Goal: Task Accomplishment & Management: Use online tool/utility

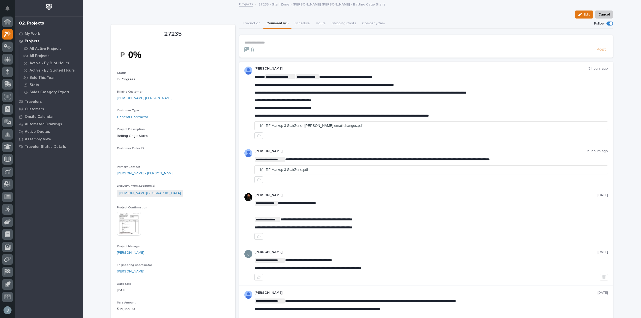
click at [294, 41] on p "**********" at bounding box center [425, 43] width 363 height 4
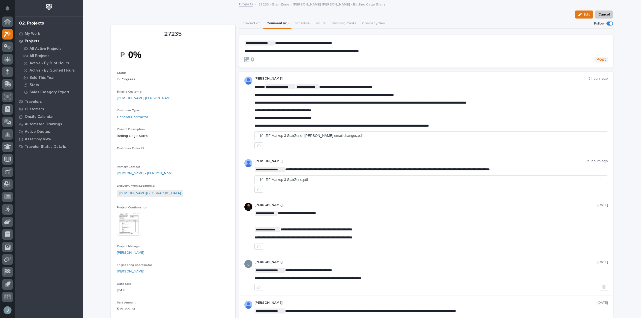
click at [601, 61] on span "Post" at bounding box center [601, 60] width 10 height 6
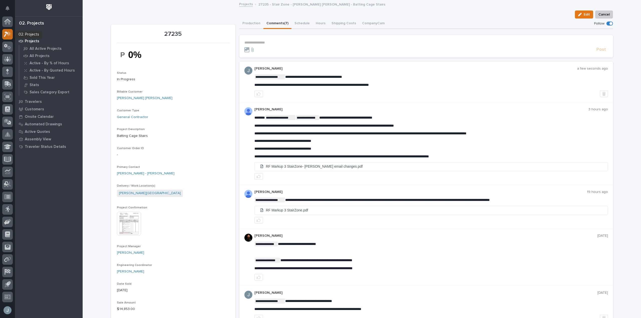
click at [6, 34] on icon at bounding box center [6, 35] width 5 height 6
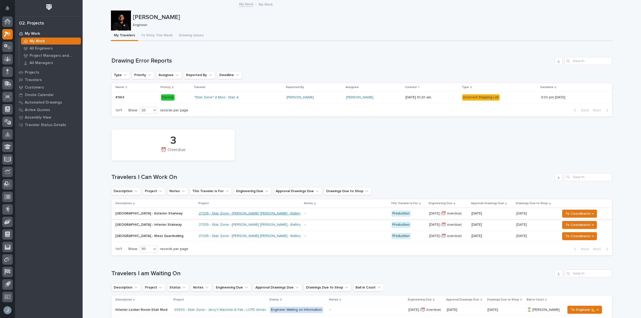
click at [228, 214] on link "27235 - Stair Zone - [PERSON_NAME] [PERSON_NAME] - Batting Cage Stairs" at bounding box center [260, 213] width 122 height 4
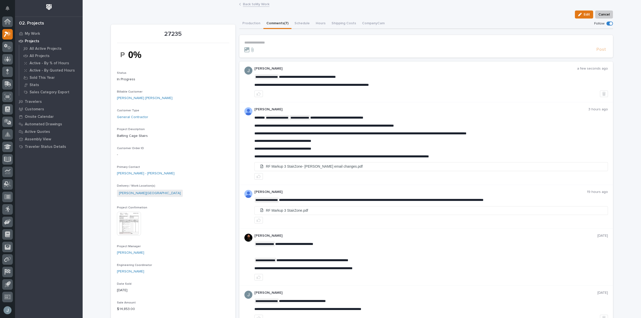
click at [274, 25] on button "Comments (7)" at bounding box center [277, 24] width 28 height 11
click at [10, 35] on icon at bounding box center [9, 33] width 4 height 5
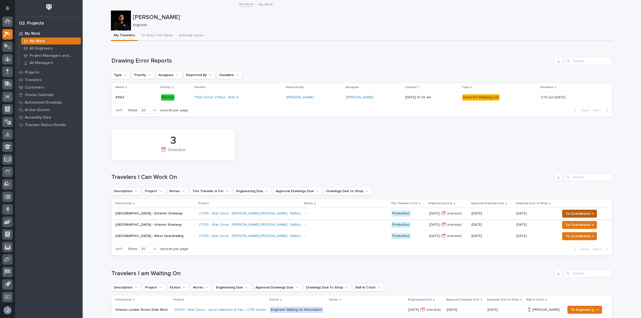
click at [586, 214] on span "To Coordinator →" at bounding box center [579, 214] width 28 height 6
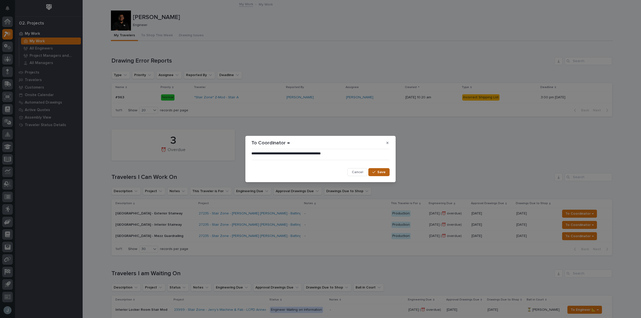
click at [375, 172] on icon "button" at bounding box center [373, 172] width 3 height 4
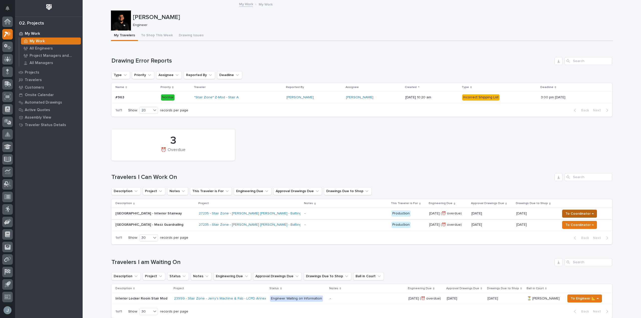
click at [587, 214] on span "To Coordinator →" at bounding box center [579, 214] width 28 height 6
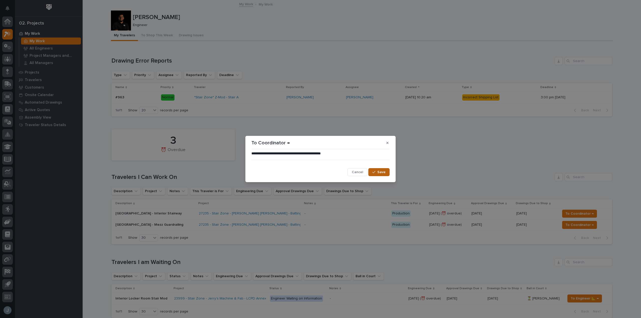
click at [386, 173] on button "Save" at bounding box center [378, 172] width 21 height 8
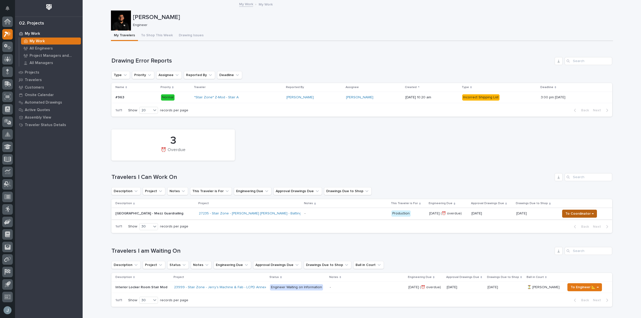
click at [584, 217] on button "To Coordinator →" at bounding box center [579, 214] width 35 height 8
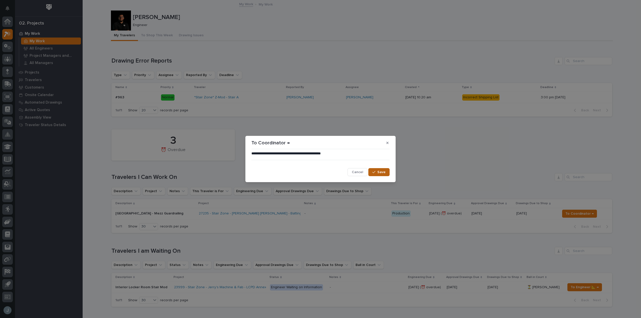
click at [382, 170] on span "Save" at bounding box center [381, 172] width 8 height 5
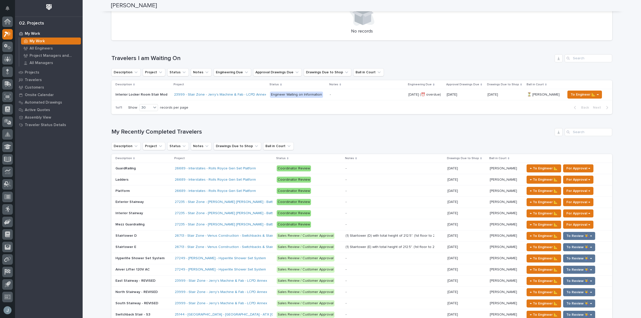
scroll to position [225, 0]
